Goal: Entertainment & Leisure: Browse casually

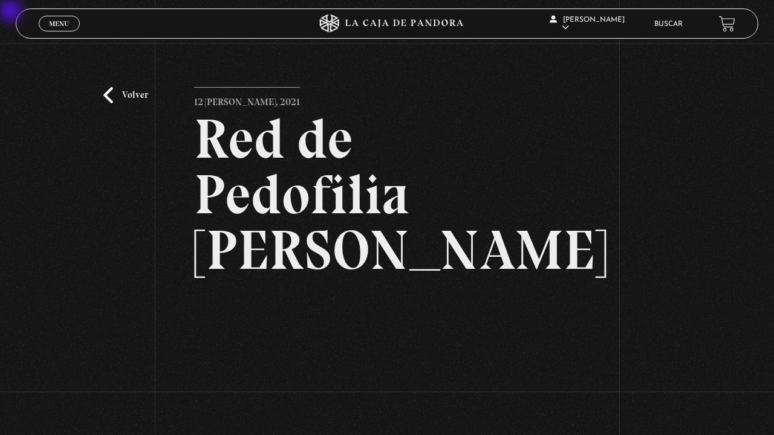
click at [56, 22] on span "Menu" at bounding box center [59, 23] width 20 height 7
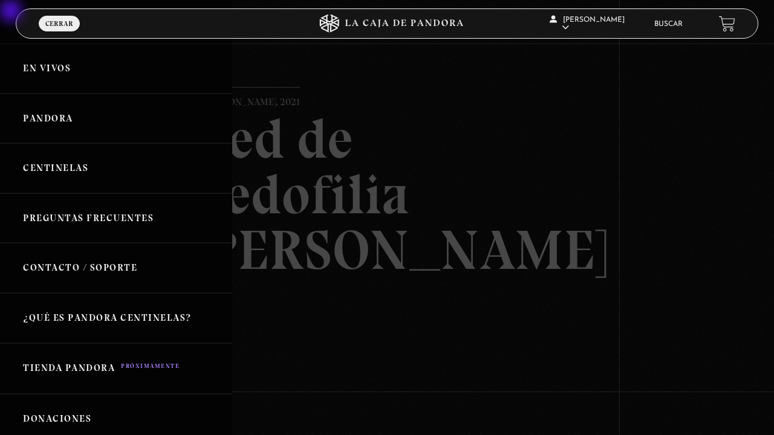
click at [56, 165] on link "Centinelas" at bounding box center [116, 168] width 232 height 50
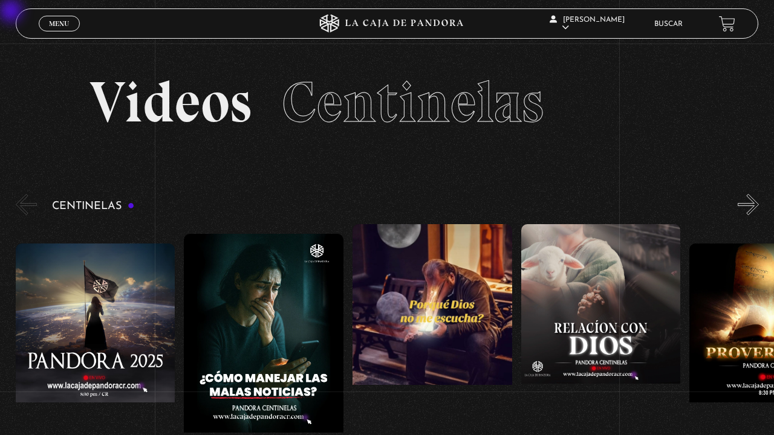
scroll to position [30, 0]
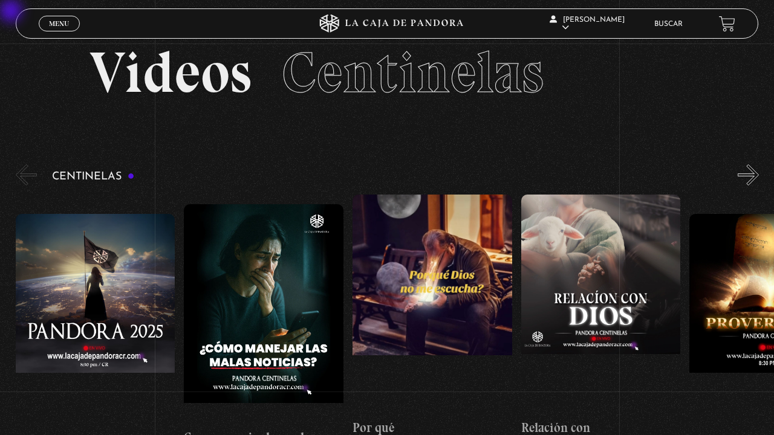
click at [751, 176] on button "»" at bounding box center [747, 174] width 21 height 21
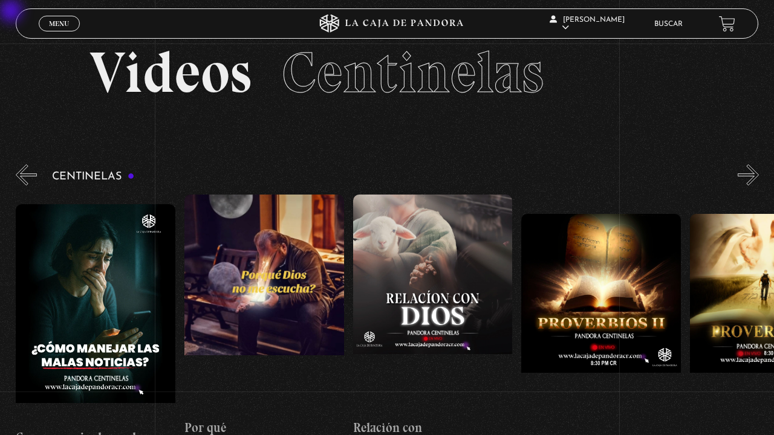
scroll to position [0, 168]
click at [751, 176] on button "»" at bounding box center [747, 174] width 21 height 21
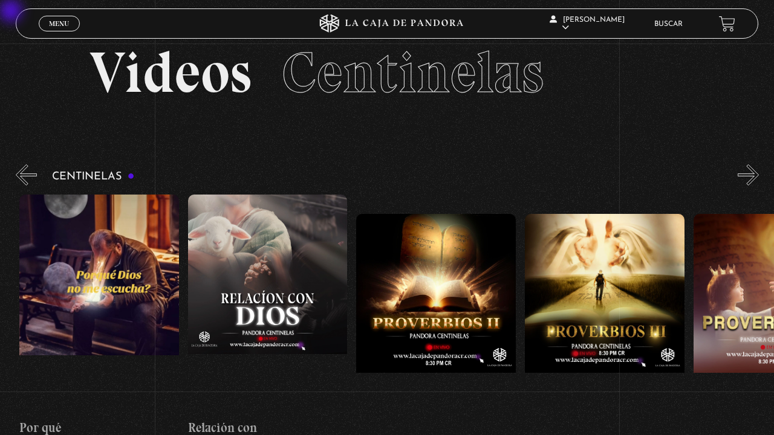
scroll to position [0, 337]
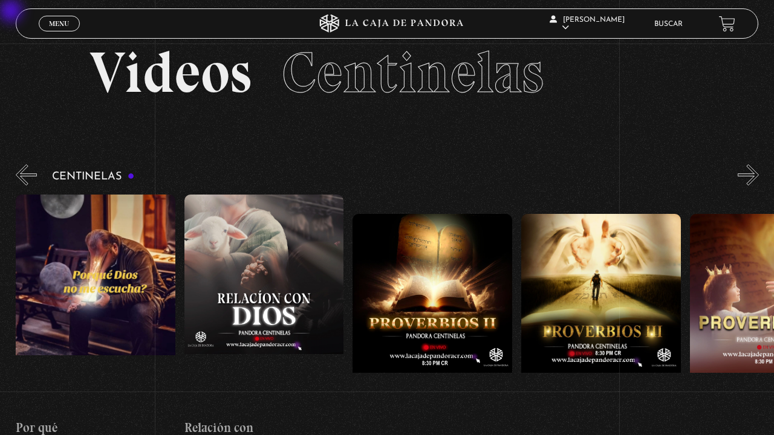
click at [751, 176] on button "»" at bounding box center [747, 174] width 21 height 21
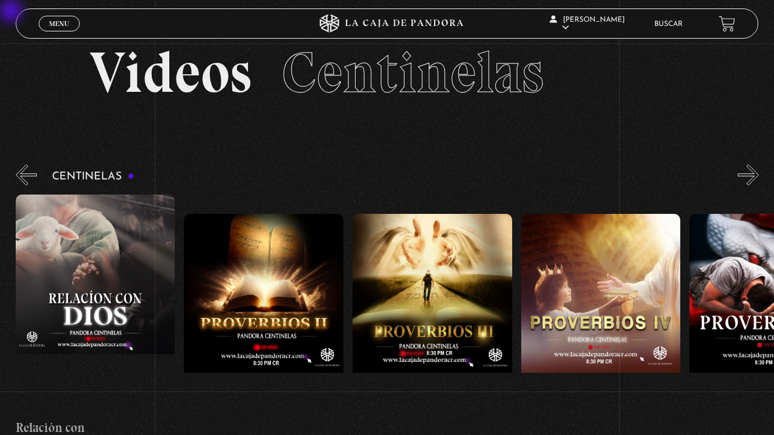
scroll to position [0, 505]
click at [751, 176] on button "»" at bounding box center [747, 174] width 21 height 21
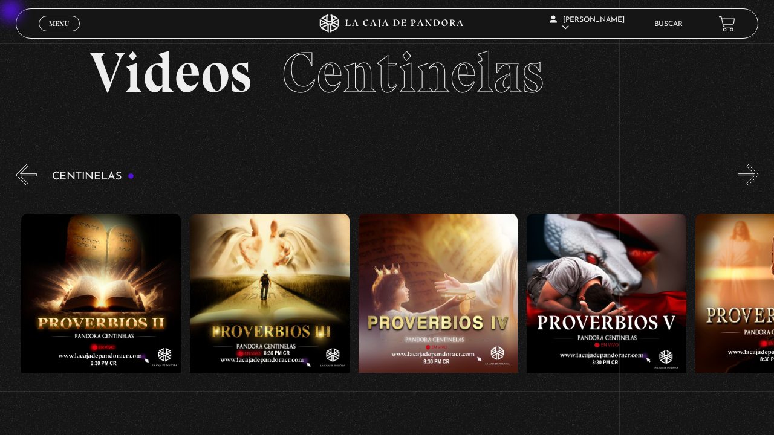
scroll to position [0, 673]
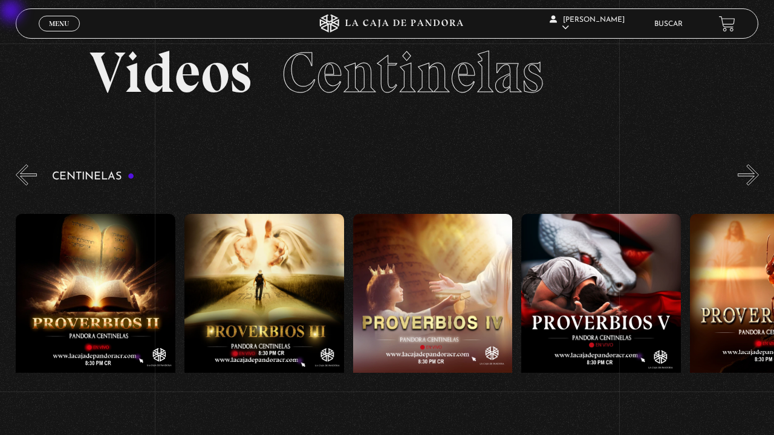
click at [751, 176] on button "»" at bounding box center [747, 174] width 21 height 21
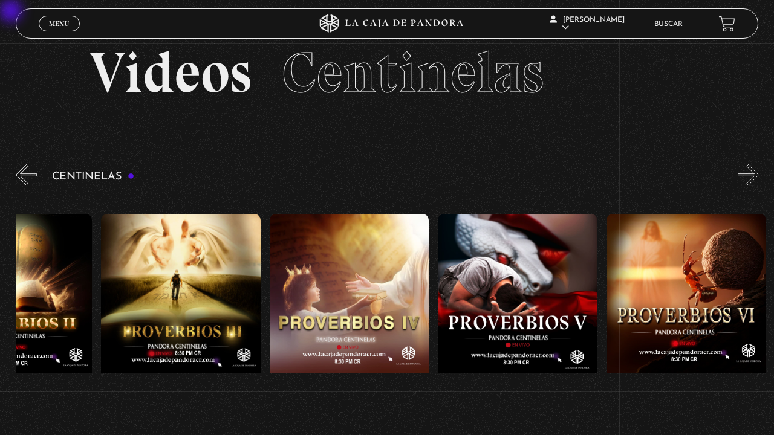
scroll to position [0, 841]
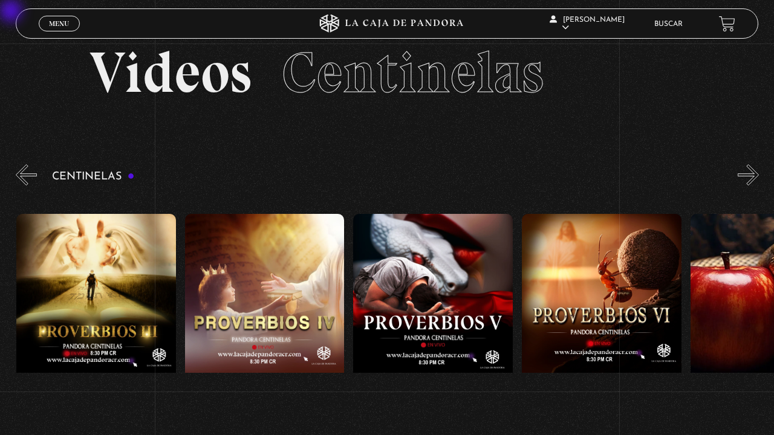
click at [751, 176] on button "»" at bounding box center [747, 174] width 21 height 21
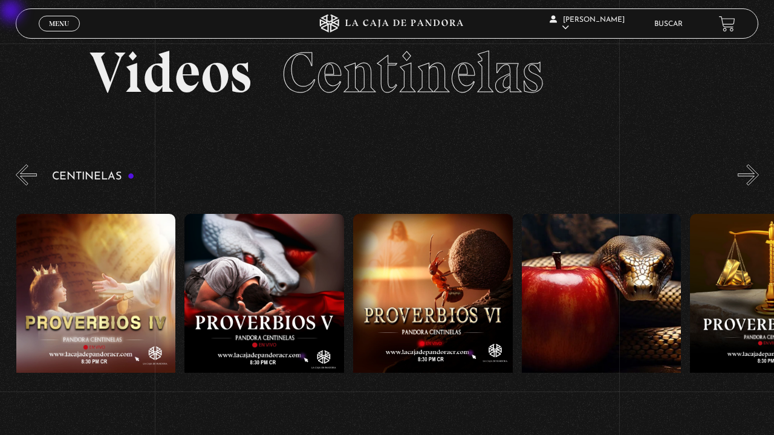
scroll to position [0, 1010]
click at [751, 176] on button "»" at bounding box center [747, 174] width 21 height 21
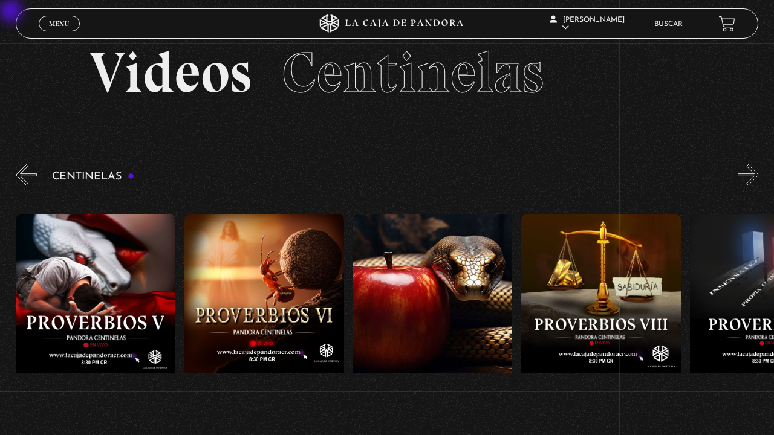
click at [751, 176] on button "»" at bounding box center [747, 174] width 21 height 21
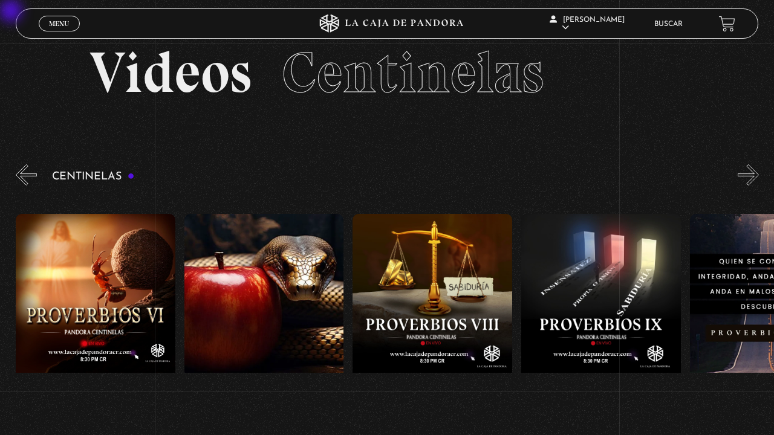
click at [751, 176] on button "»" at bounding box center [747, 174] width 21 height 21
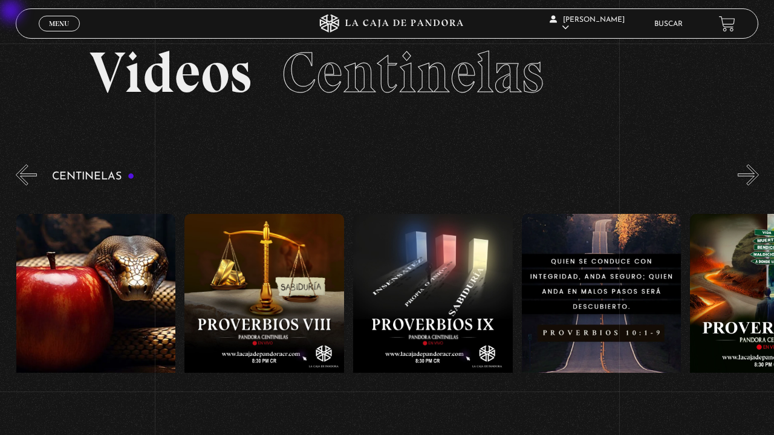
scroll to position [0, 1516]
click at [751, 176] on button "»" at bounding box center [747, 174] width 21 height 21
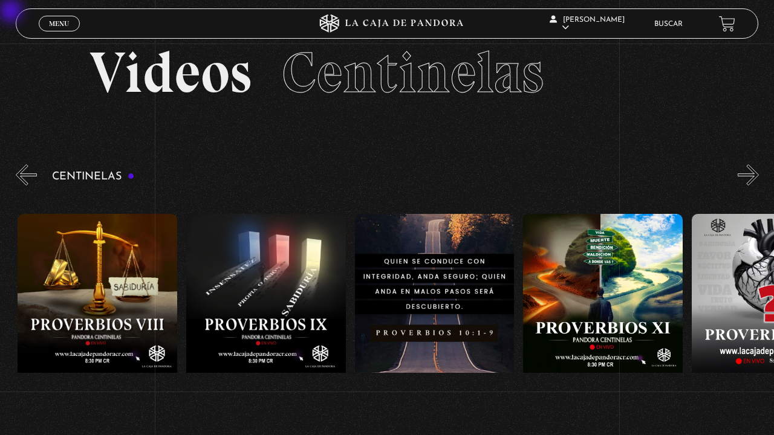
scroll to position [0, 1684]
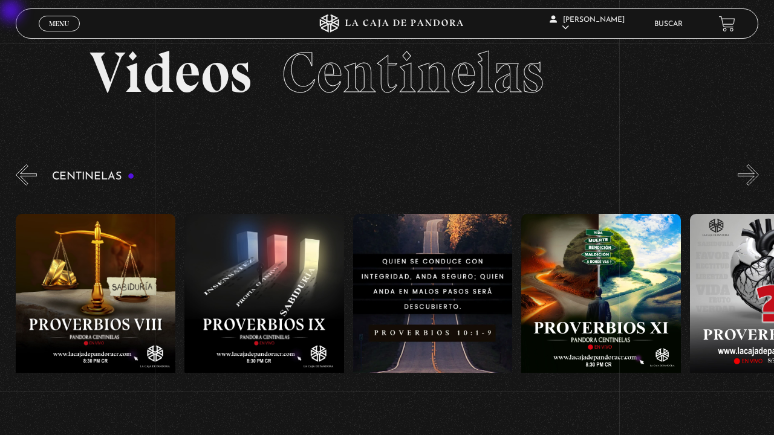
click at [751, 176] on button "»" at bounding box center [747, 174] width 21 height 21
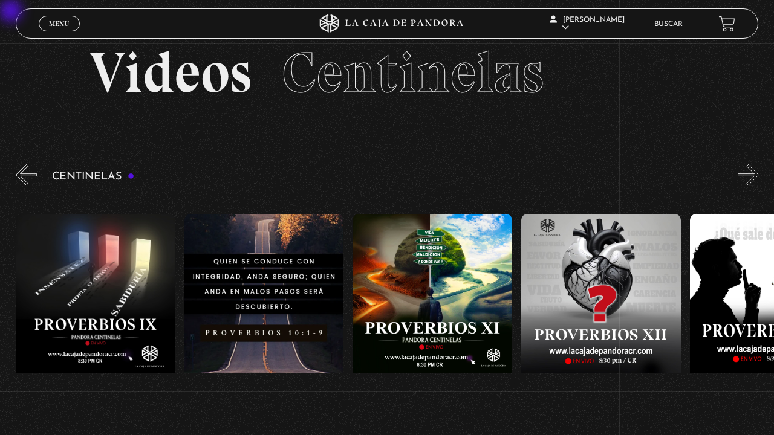
click at [751, 176] on button "»" at bounding box center [747, 174] width 21 height 21
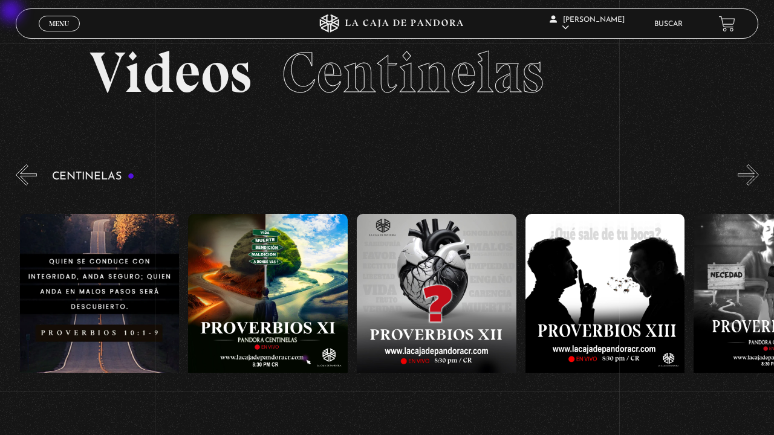
scroll to position [0, 2021]
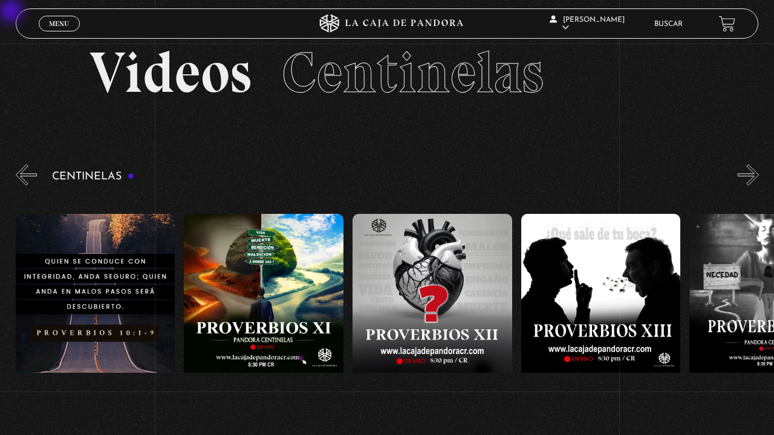
click at [751, 176] on button "»" at bounding box center [747, 174] width 21 height 21
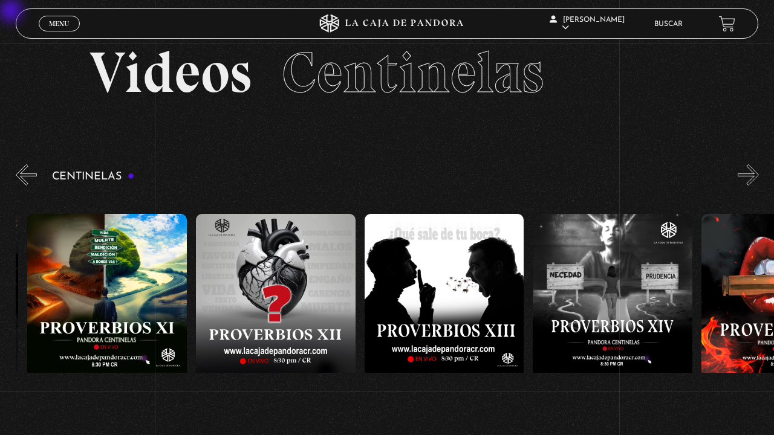
scroll to position [0, 2189]
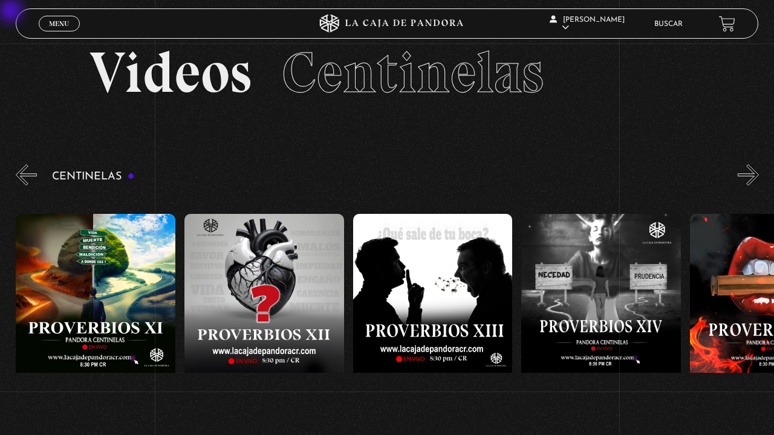
click at [751, 176] on button "»" at bounding box center [747, 174] width 21 height 21
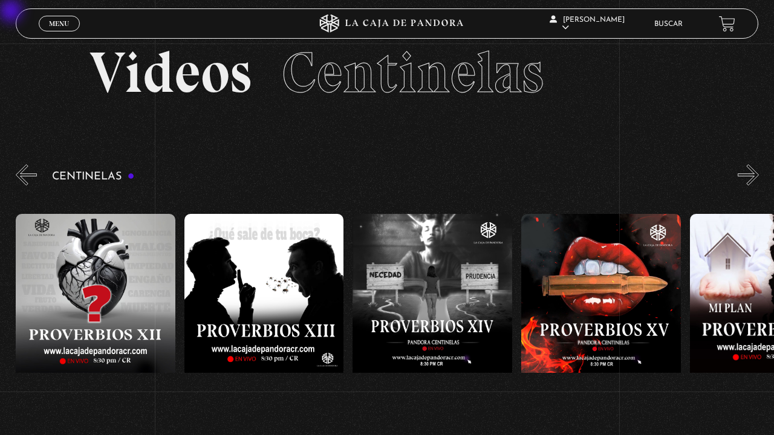
scroll to position [0, 2357]
click at [751, 176] on button "»" at bounding box center [747, 174] width 21 height 21
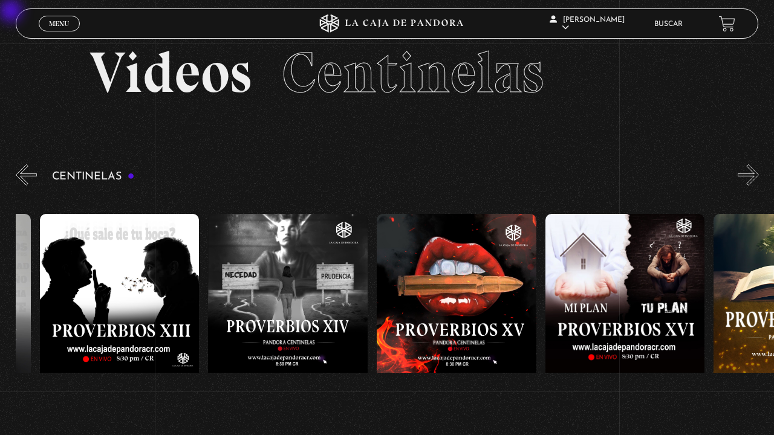
scroll to position [0, 2526]
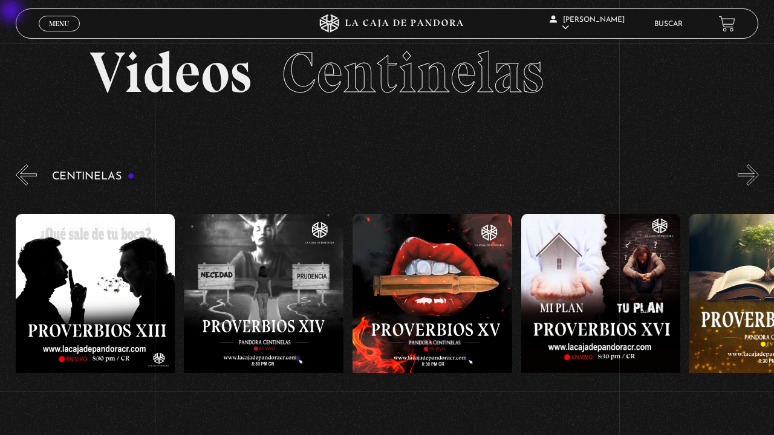
click at [751, 176] on button "»" at bounding box center [747, 174] width 21 height 21
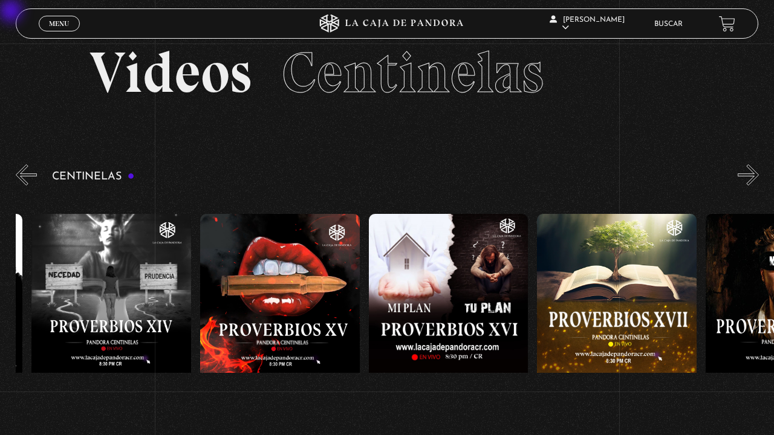
scroll to position [0, 2694]
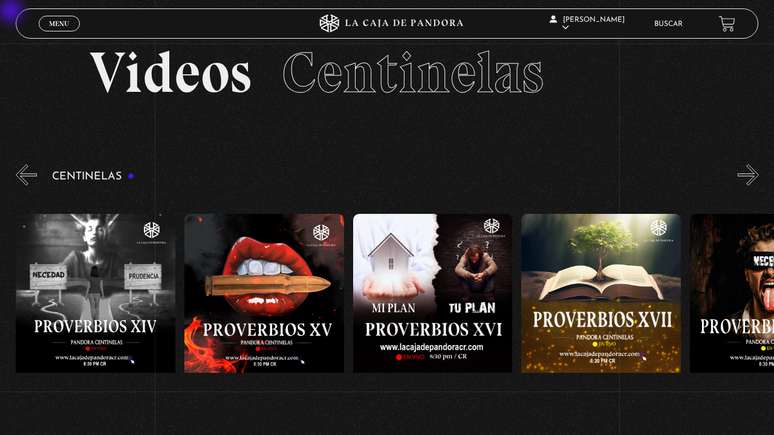
click at [751, 176] on button "»" at bounding box center [747, 174] width 21 height 21
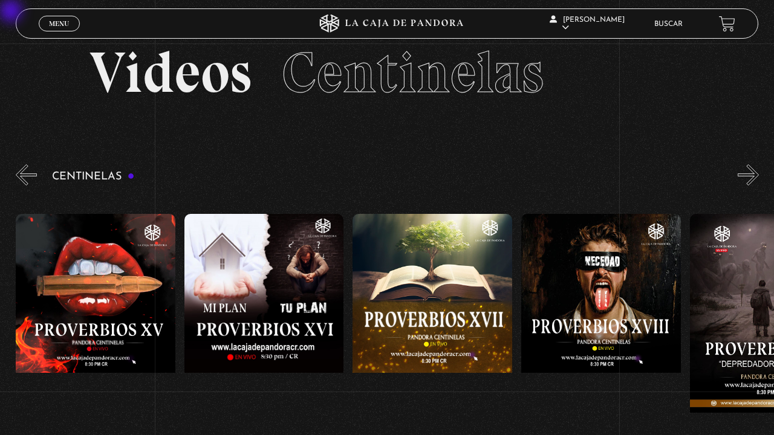
click at [751, 176] on button "»" at bounding box center [747, 174] width 21 height 21
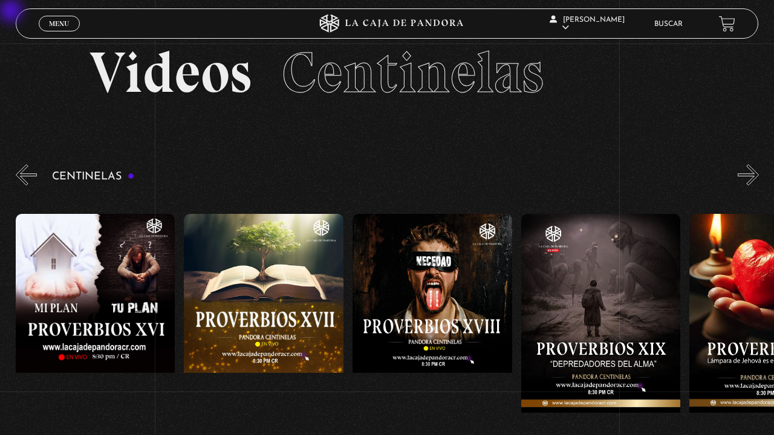
click at [751, 176] on button "»" at bounding box center [747, 174] width 21 height 21
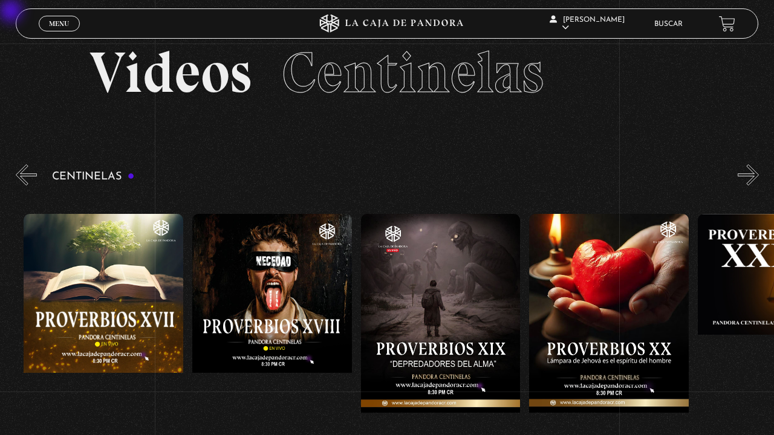
scroll to position [0, 3199]
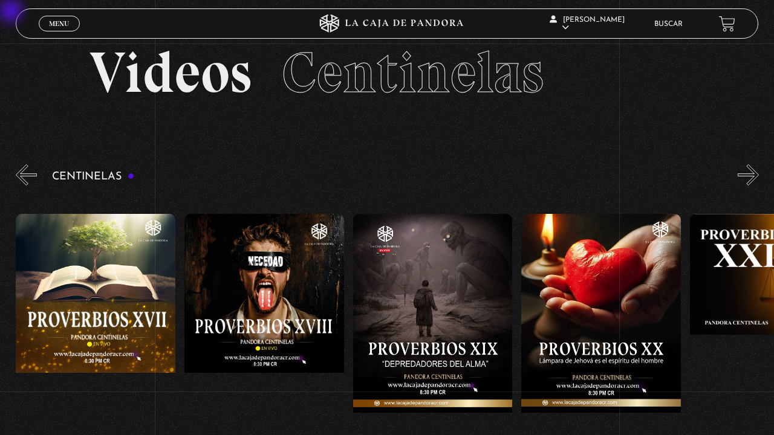
click at [751, 176] on button "»" at bounding box center [747, 174] width 21 height 21
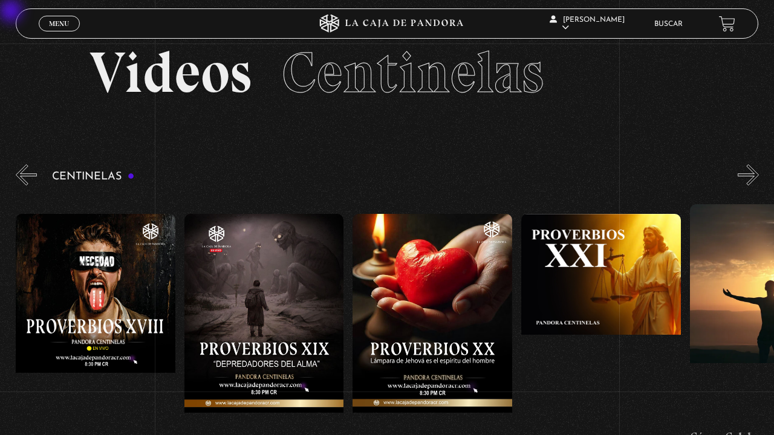
click at [751, 176] on button "»" at bounding box center [747, 174] width 21 height 21
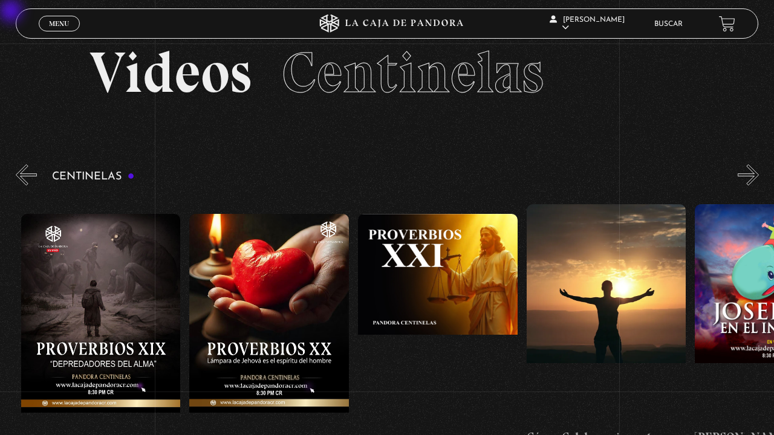
scroll to position [0, 3536]
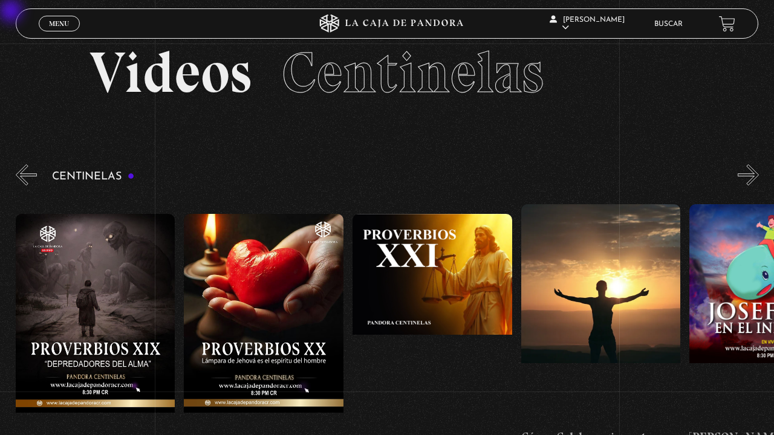
click at [751, 176] on button "»" at bounding box center [747, 174] width 21 height 21
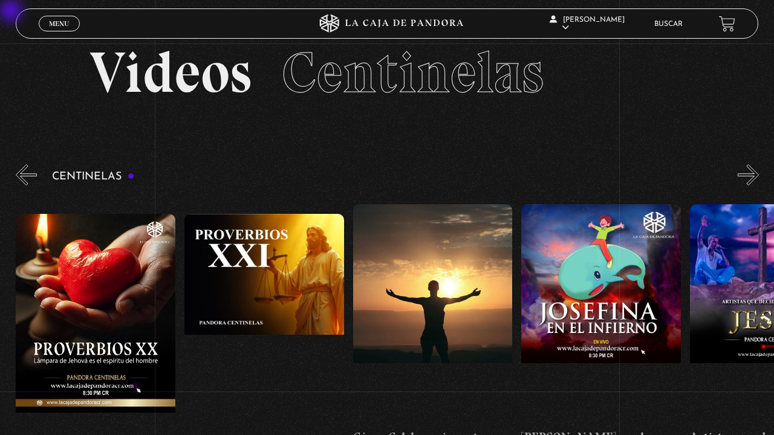
scroll to position [0, 3704]
click at [751, 176] on button "»" at bounding box center [747, 174] width 21 height 21
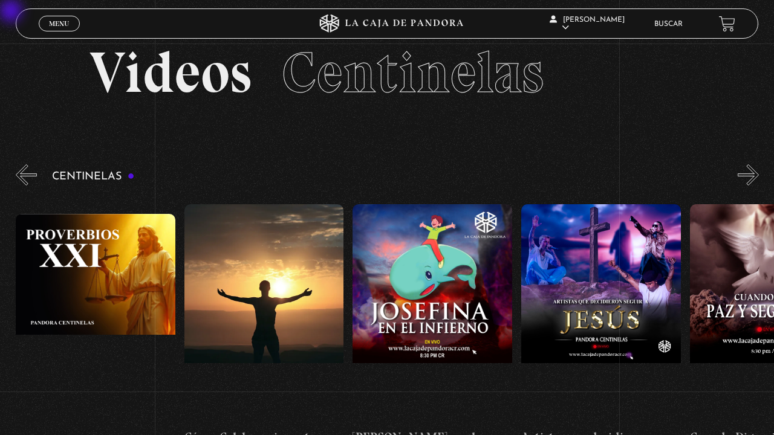
scroll to position [0, 3873]
click at [751, 176] on button "»" at bounding box center [747, 174] width 21 height 21
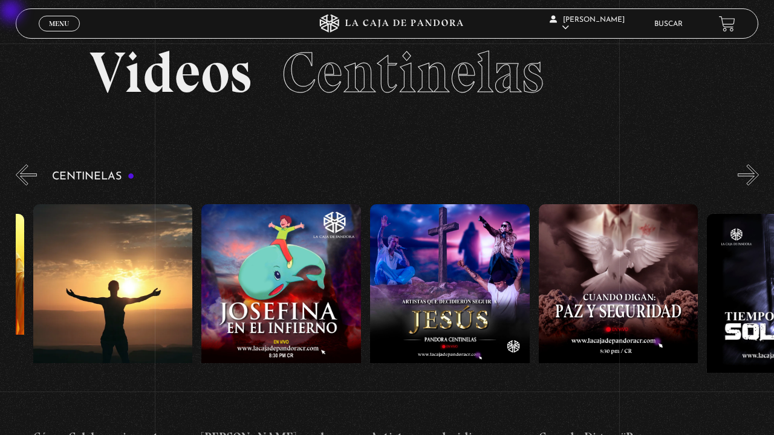
scroll to position [0, 4042]
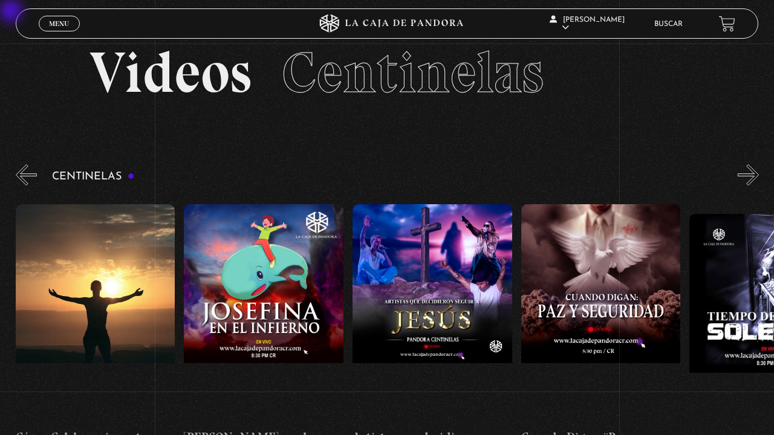
click at [751, 176] on button "»" at bounding box center [747, 174] width 21 height 21
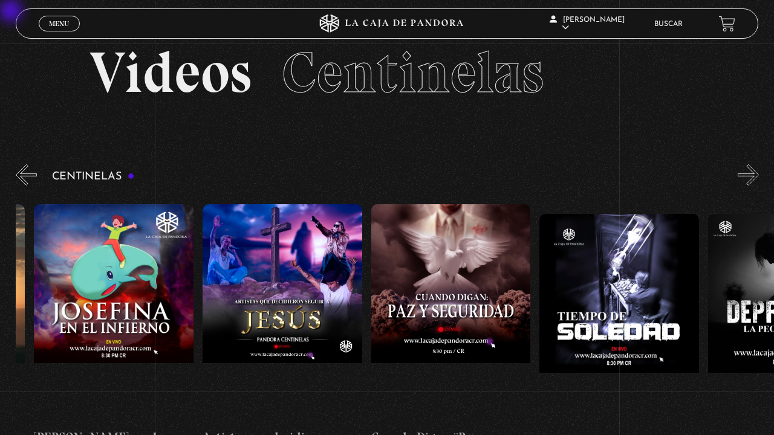
scroll to position [0, 4210]
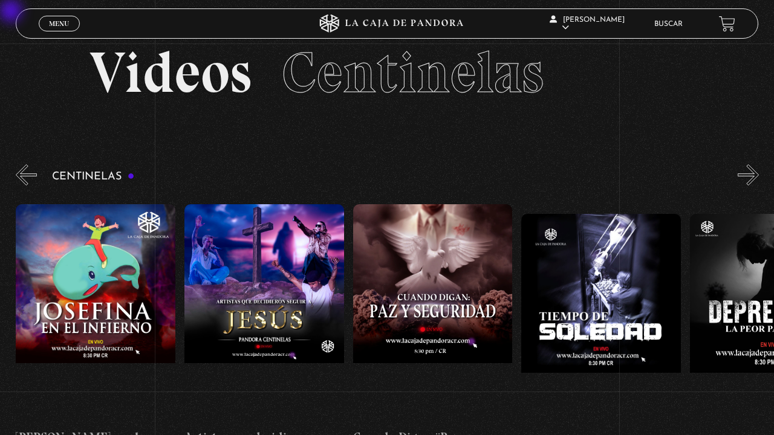
click at [751, 176] on button "»" at bounding box center [747, 174] width 21 height 21
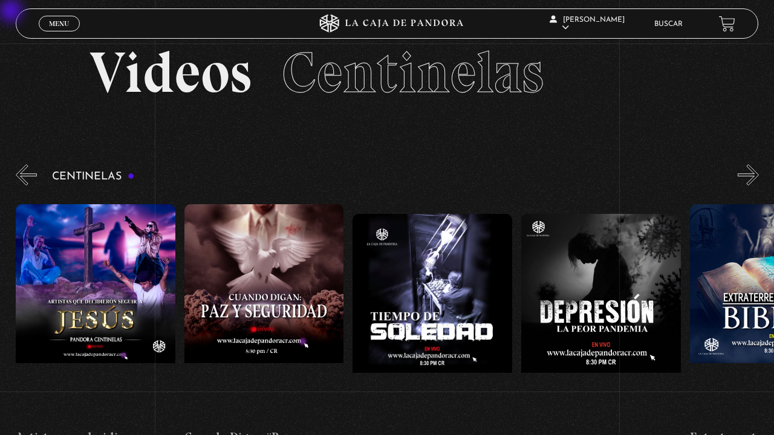
click at [751, 176] on button "»" at bounding box center [747, 174] width 21 height 21
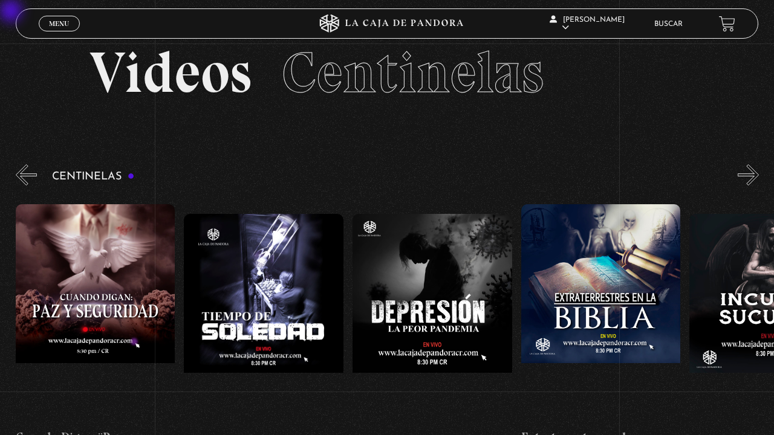
scroll to position [0, 4547]
click at [751, 176] on button "»" at bounding box center [747, 174] width 21 height 21
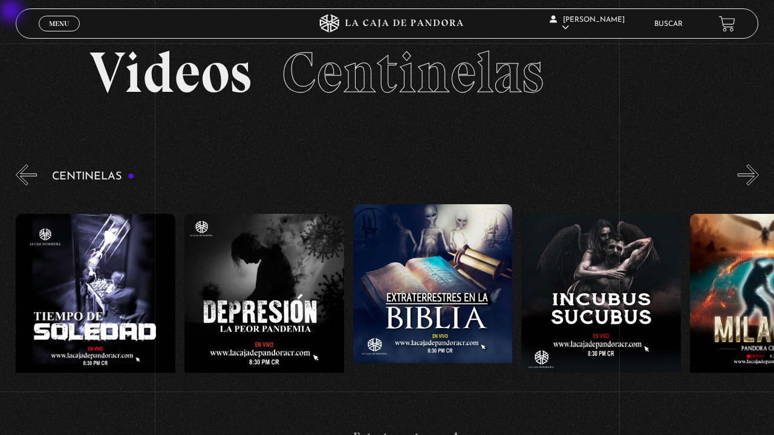
scroll to position [0, 4715]
click at [751, 176] on button "»" at bounding box center [747, 174] width 21 height 21
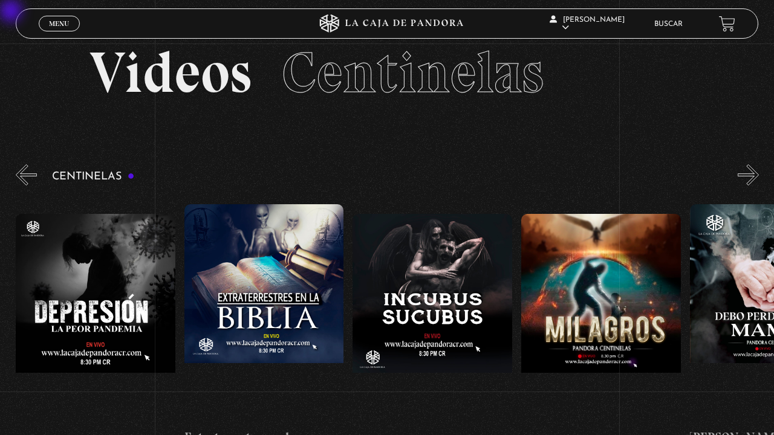
scroll to position [0, 4883]
click at [621, 245] on figure at bounding box center [601, 323] width 160 height 218
